Goal: Book appointment/travel/reservation

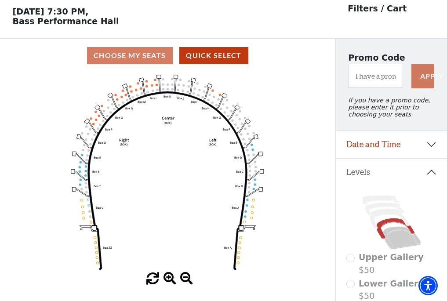
scroll to position [41, 0]
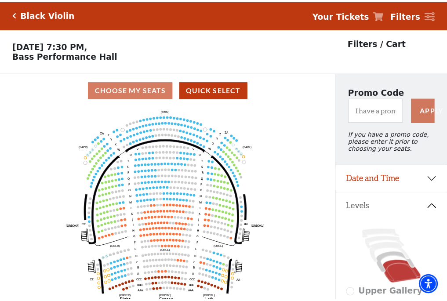
scroll to position [41, 0]
